Goal: Task Accomplishment & Management: Manage account settings

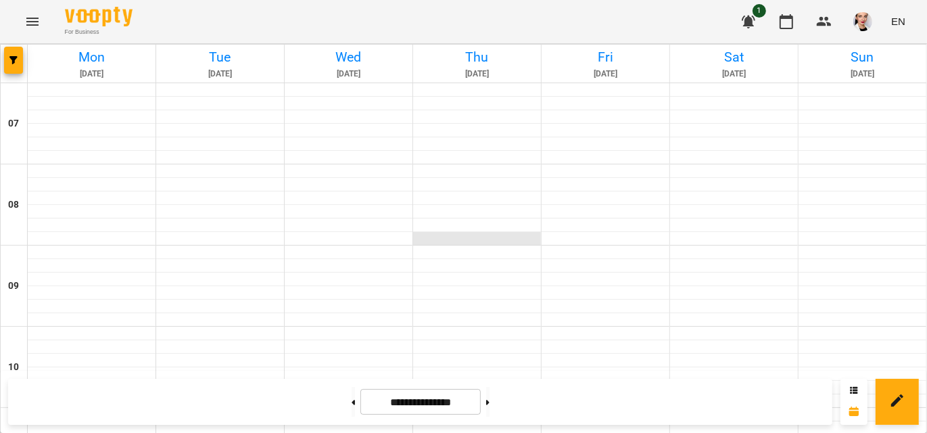
scroll to position [845, 0]
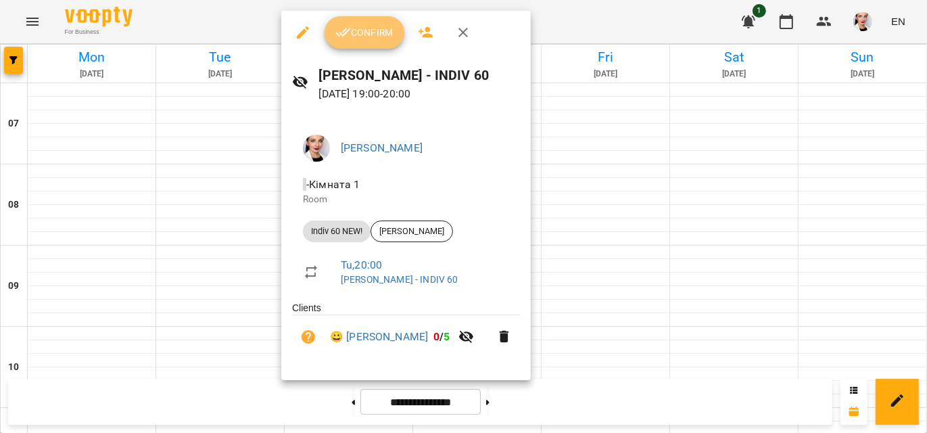
click at [330, 34] on button "Confirm" at bounding box center [365, 32] width 80 height 32
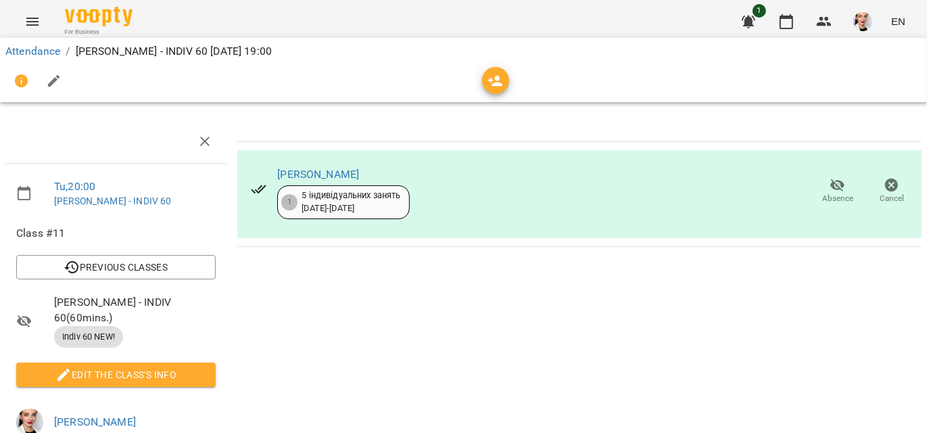
click at [65, 27] on div "For Business" at bounding box center [99, 22] width 68 height 30
click at [800, 18] on button "button" at bounding box center [786, 21] width 32 height 32
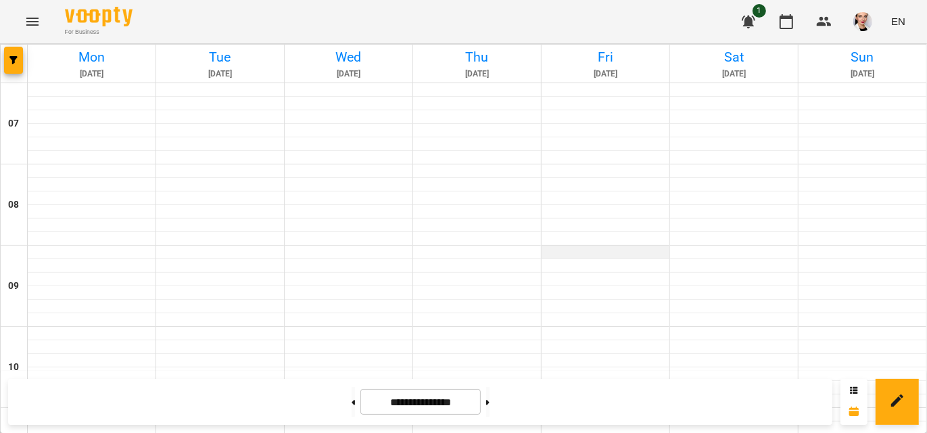
scroll to position [761, 0]
